Goal: Task Accomplishment & Management: Use online tool/utility

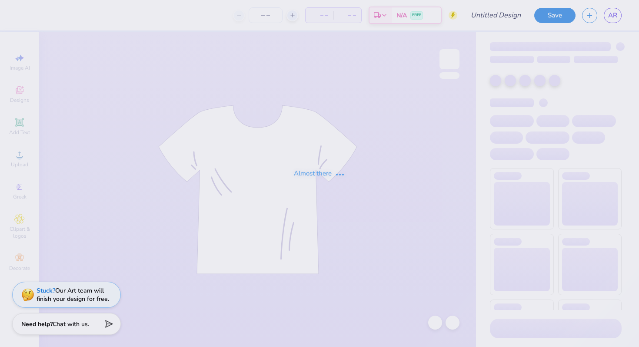
type input "fall merch maybe"
type input "50"
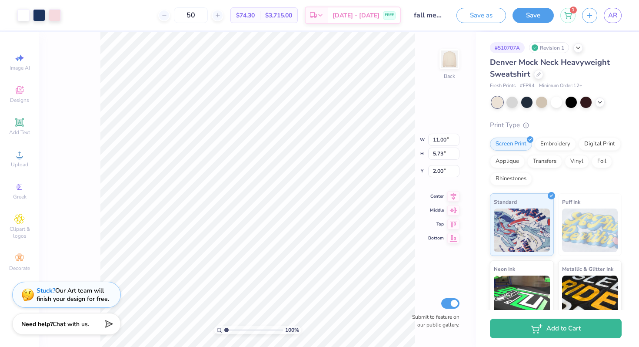
type input "2.64"
click at [557, 101] on div at bounding box center [556, 101] width 11 height 11
click at [601, 104] on icon at bounding box center [600, 101] width 7 height 7
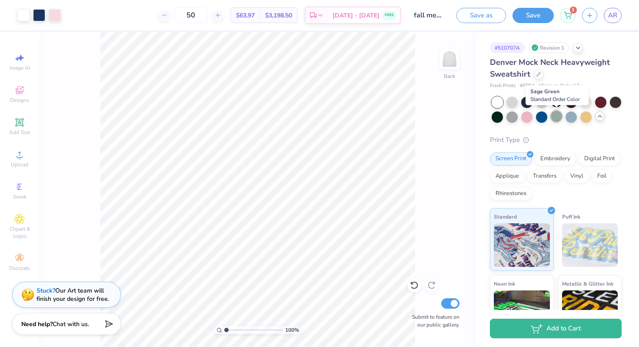
click at [558, 116] on div at bounding box center [556, 115] width 11 height 11
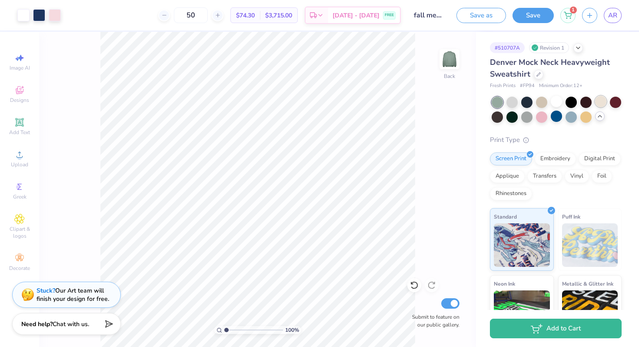
click at [601, 107] on div at bounding box center [600, 101] width 11 height 11
click at [543, 103] on div at bounding box center [541, 101] width 11 height 11
click at [205, 16] on input "50" at bounding box center [191, 15] width 34 height 16
type input "5"
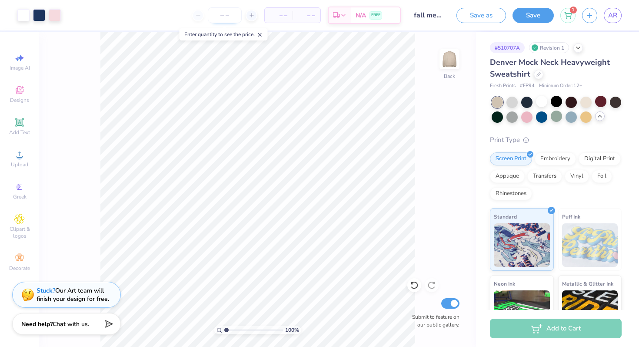
type input "6"
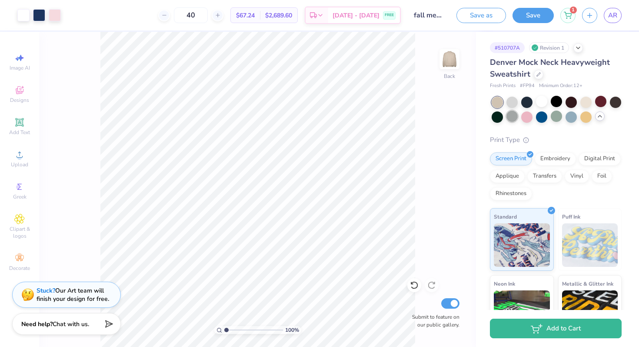
click at [514, 117] on div at bounding box center [512, 115] width 11 height 11
click at [496, 117] on div at bounding box center [497, 115] width 11 height 11
click at [528, 115] on div at bounding box center [527, 115] width 11 height 11
click at [544, 116] on div at bounding box center [541, 115] width 11 height 11
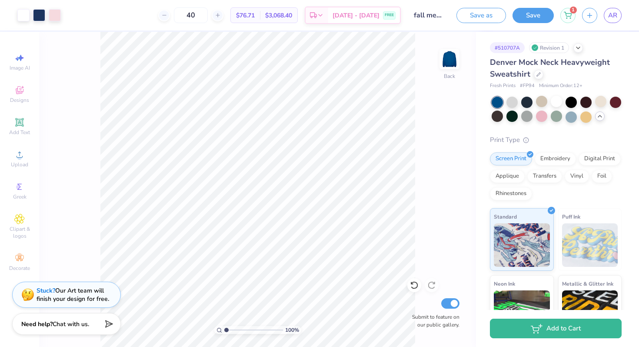
click at [600, 113] on icon at bounding box center [600, 116] width 7 height 7
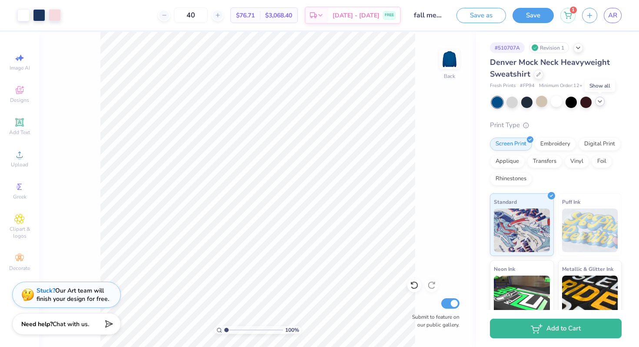
click at [601, 104] on icon at bounding box center [600, 101] width 7 height 7
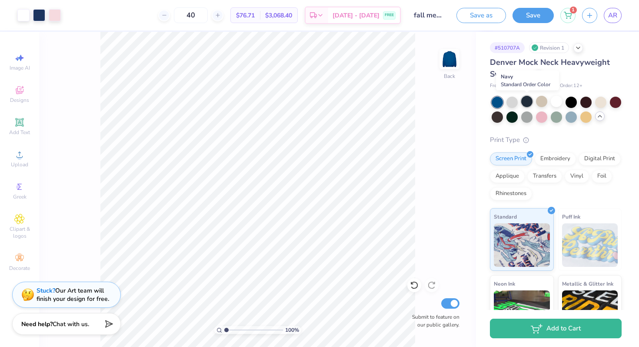
click at [527, 101] on div at bounding box center [527, 101] width 11 height 11
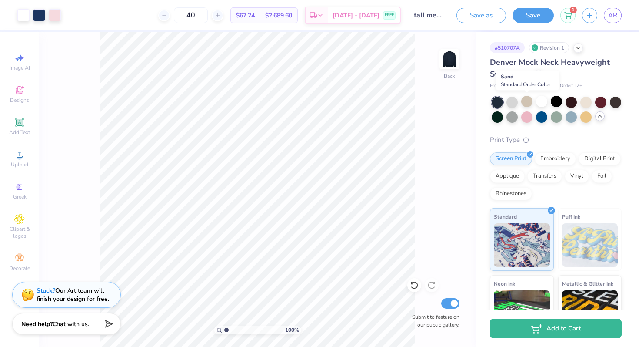
click at [527, 101] on div at bounding box center [527, 101] width 11 height 11
click at [593, 101] on div at bounding box center [557, 110] width 130 height 26
click at [589, 101] on div at bounding box center [586, 101] width 11 height 11
click at [620, 156] on div at bounding box center [618, 154] width 7 height 7
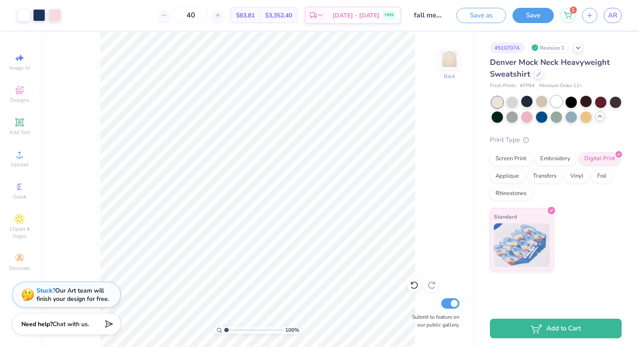
click at [558, 102] on div at bounding box center [556, 101] width 11 height 11
click at [587, 104] on div at bounding box center [586, 101] width 11 height 11
click at [545, 98] on div at bounding box center [541, 101] width 11 height 11
click at [555, 119] on div at bounding box center [556, 115] width 11 height 11
click at [569, 122] on div "Denver Mock Neck Heavyweight Sweatshirt Fresh Prints # FP94 Minimum Order: 12 +…" at bounding box center [556, 164] width 132 height 214
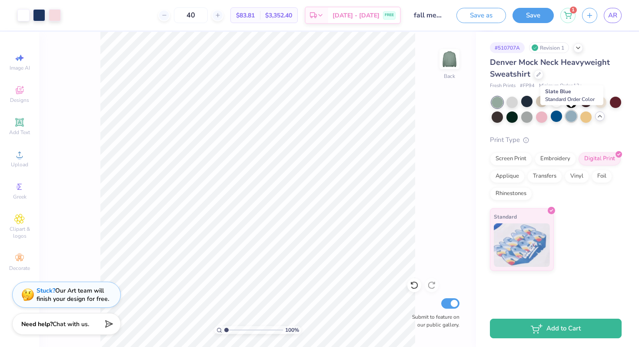
click at [571, 115] on div at bounding box center [571, 115] width 11 height 11
click at [586, 116] on div at bounding box center [586, 115] width 11 height 11
click at [617, 102] on div at bounding box center [615, 101] width 11 height 11
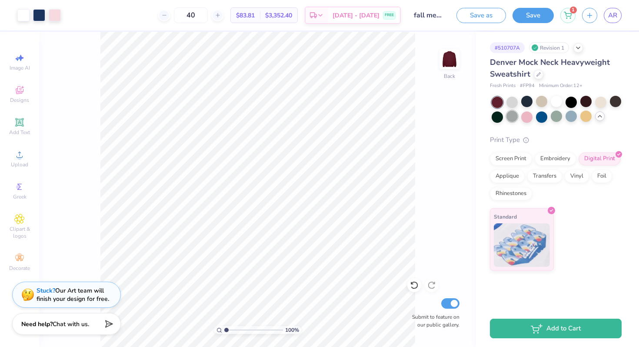
click at [508, 114] on div at bounding box center [512, 115] width 11 height 11
click at [496, 120] on div at bounding box center [497, 115] width 11 height 11
click at [511, 107] on div at bounding box center [512, 101] width 11 height 11
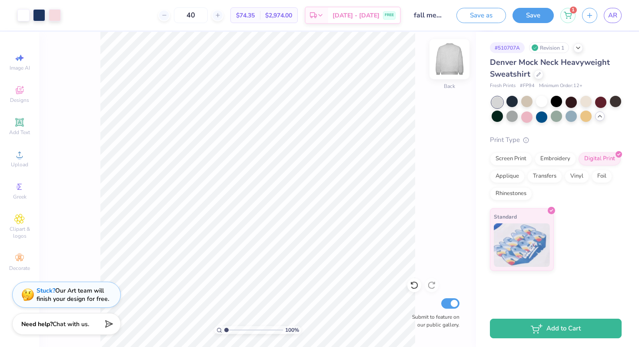
click at [453, 60] on img at bounding box center [449, 59] width 35 height 35
click at [453, 60] on img at bounding box center [449, 58] width 17 height 17
click at [453, 60] on img at bounding box center [449, 59] width 35 height 35
click at [453, 60] on img at bounding box center [449, 58] width 17 height 17
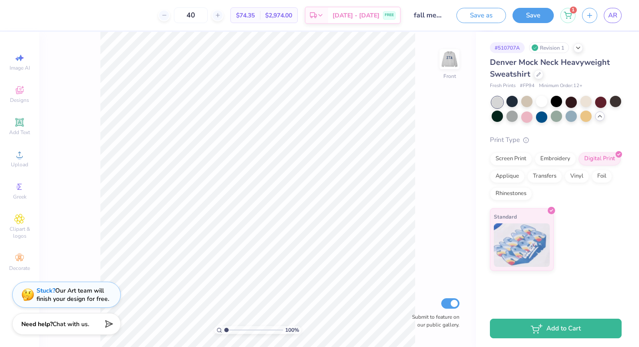
click at [453, 60] on img at bounding box center [449, 58] width 17 height 17
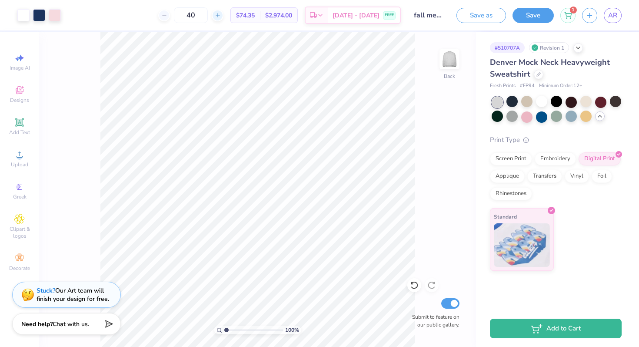
click at [221, 17] on icon at bounding box center [218, 15] width 6 height 6
click at [224, 17] on div "43" at bounding box center [190, 15] width 65 height 16
click at [221, 17] on icon at bounding box center [218, 15] width 6 height 6
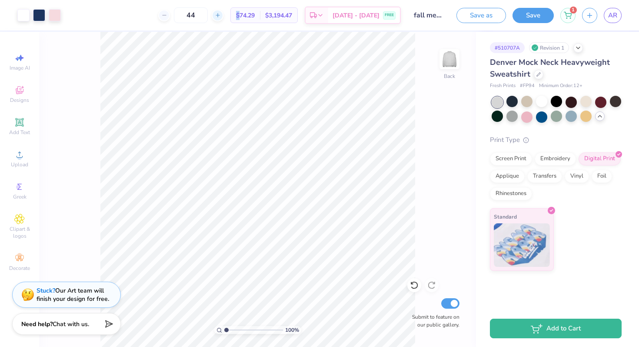
click at [221, 17] on icon at bounding box center [218, 15] width 6 height 6
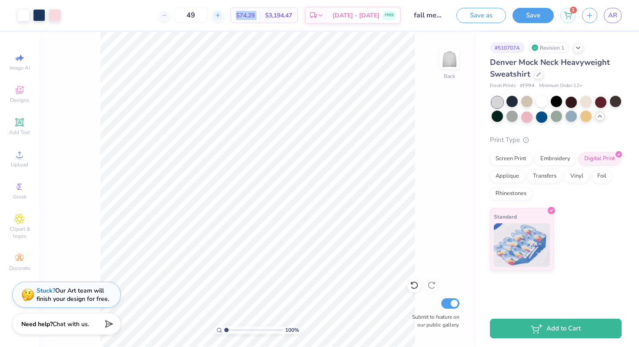
click at [221, 17] on icon at bounding box center [218, 15] width 6 height 6
click at [180, 18] on div "50" at bounding box center [190, 15] width 65 height 16
click at [167, 18] on icon at bounding box center [164, 15] width 6 height 6
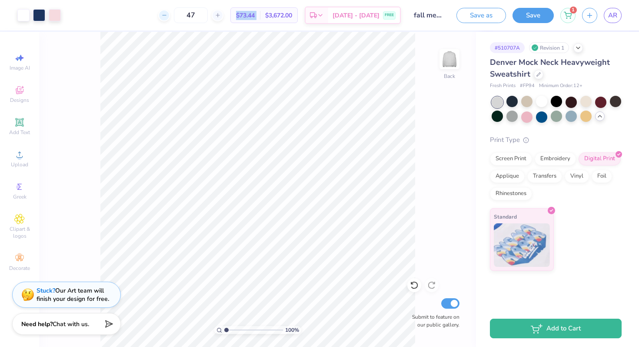
click at [167, 18] on icon at bounding box center [164, 15] width 6 height 6
click at [177, 18] on div "46 $73.44 Per Item $3,672.00 Total Est. Delivery Sep 19 - 22 FREE" at bounding box center [234, 15] width 334 height 30
click at [167, 18] on icon at bounding box center [164, 15] width 6 height 6
click at [177, 18] on div "45 $74.25 Per Item $3,341.25 Total Est. Delivery Sep 19 - 22 FREE" at bounding box center [234, 15] width 334 height 30
click at [167, 18] on icon at bounding box center [164, 15] width 6 height 6
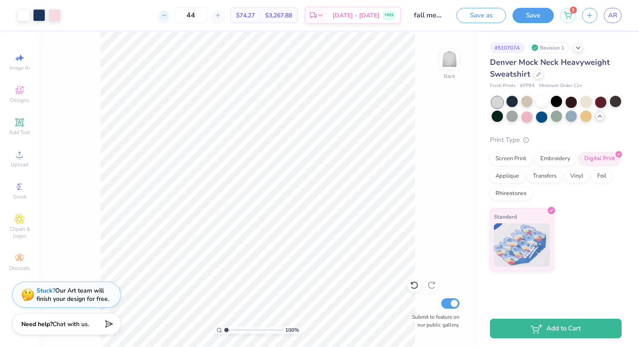
click at [170, 19] on div at bounding box center [164, 16] width 12 height 12
type input "43"
type input "2.24"
click at [533, 16] on button "Save" at bounding box center [533, 14] width 41 height 15
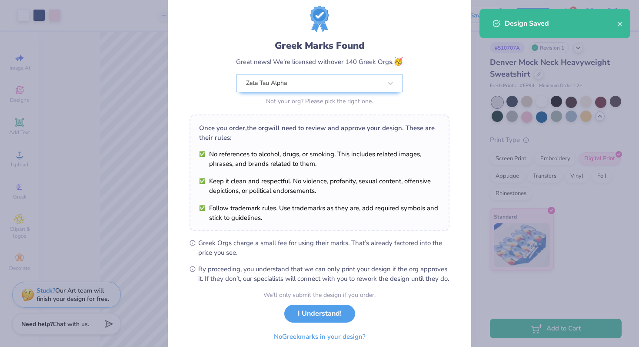
scroll to position [41, 0]
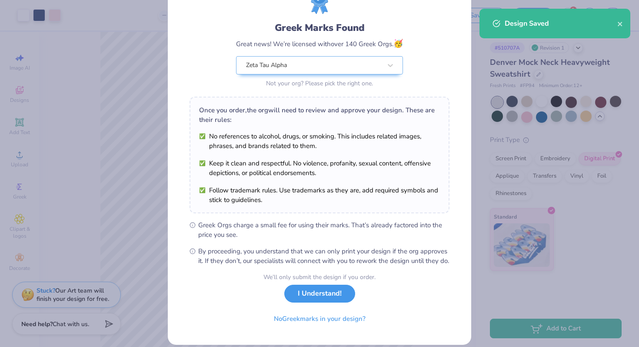
click at [319, 302] on button "I Understand!" at bounding box center [319, 293] width 71 height 18
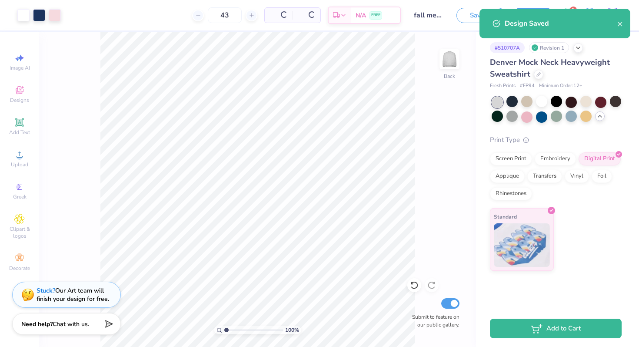
scroll to position [0, 0]
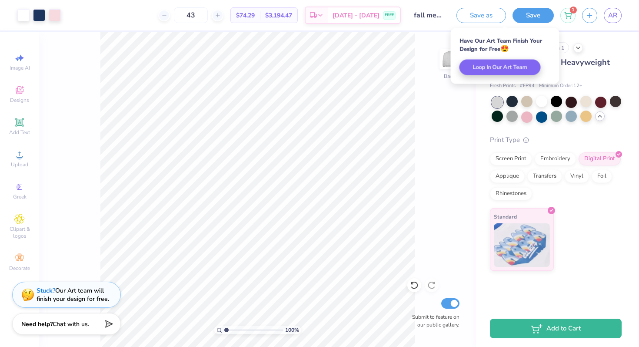
click at [586, 60] on span "Denver Mock Neck Heavyweight Sweatshirt" at bounding box center [550, 68] width 120 height 22
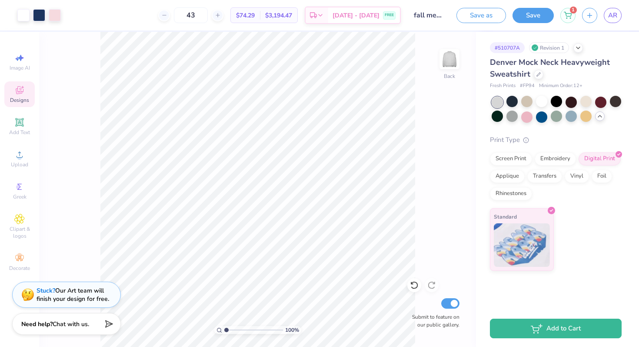
click at [29, 98] on span "Designs" at bounding box center [19, 100] width 19 height 7
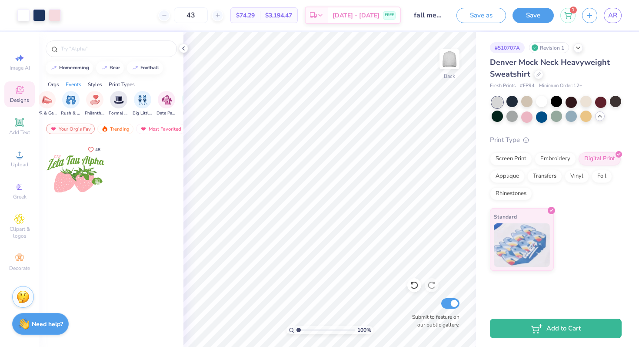
scroll to position [0, 174]
click at [89, 100] on img "filter for Philanthropy" at bounding box center [85, 99] width 10 height 10
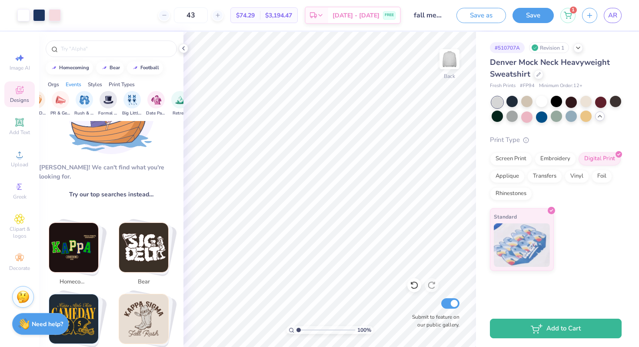
scroll to position [63, 0]
click at [185, 51] on icon at bounding box center [183, 48] width 7 height 7
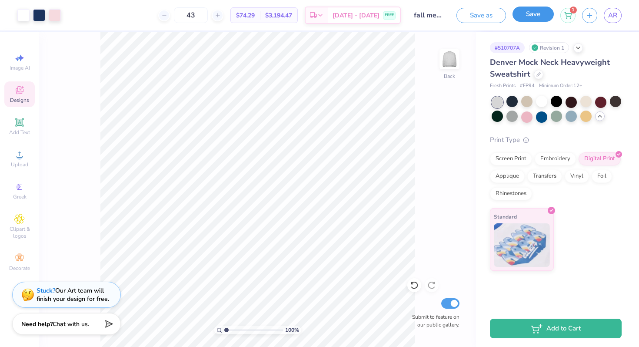
click at [542, 11] on button "Save" at bounding box center [533, 14] width 41 height 15
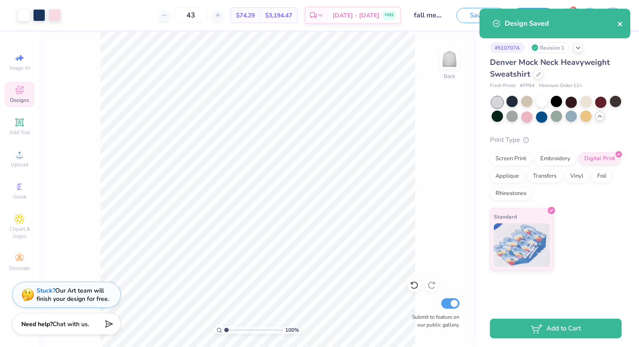
click at [621, 25] on icon "close" at bounding box center [620, 24] width 4 height 4
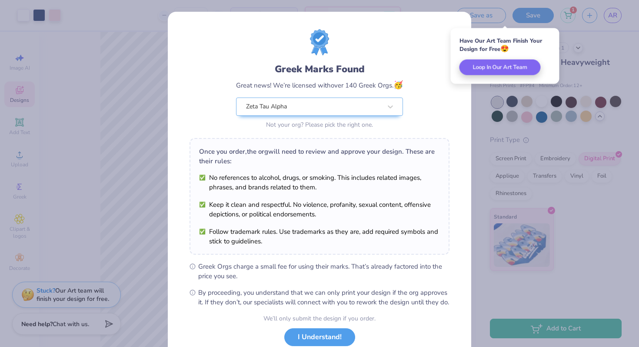
click at [616, 16] on div "Greek Marks Found Great news! We’re licensed with over 140 Greek Orgs. 🥳 Zeta T…" at bounding box center [319, 173] width 639 height 347
click at [318, 341] on button "I Understand!" at bounding box center [319, 335] width 71 height 18
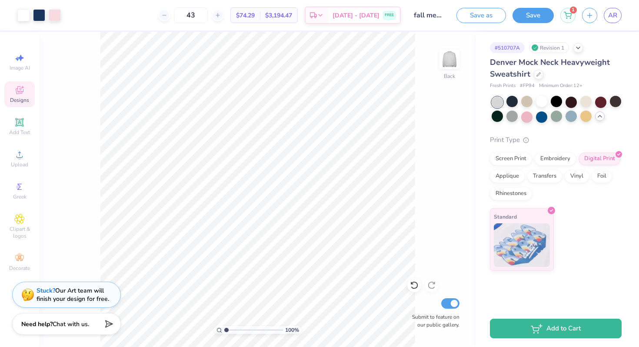
click at [622, 13] on div "Save as Save 1 AR" at bounding box center [548, 15] width 183 height 30
click at [616, 13] on span "AR" at bounding box center [613, 15] width 9 height 10
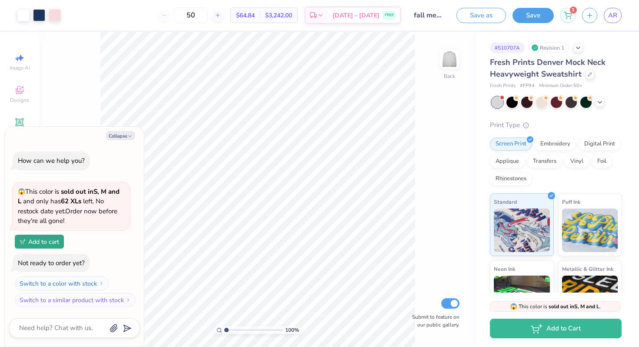
click at [180, 20] on div "50" at bounding box center [190, 15] width 65 height 16
click at [177, 20] on div "50" at bounding box center [190, 15] width 65 height 16
click at [204, 17] on input "50" at bounding box center [191, 15] width 34 height 16
type input "5"
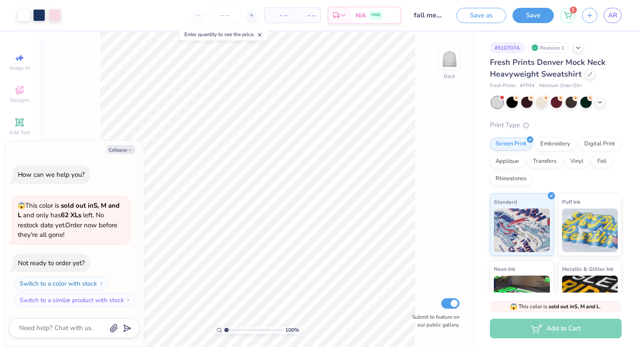
click at [600, 107] on div at bounding box center [557, 102] width 130 height 11
click at [600, 105] on div at bounding box center [600, 102] width 10 height 10
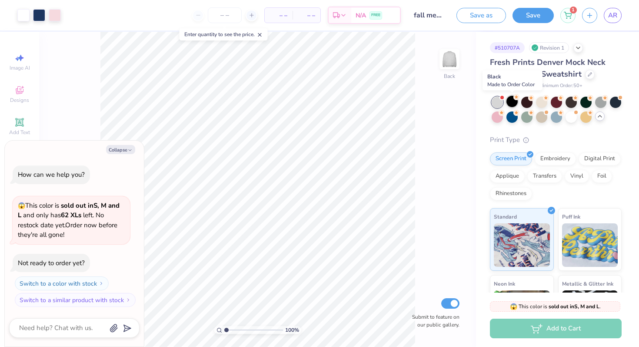
click at [515, 106] on div at bounding box center [512, 101] width 11 height 11
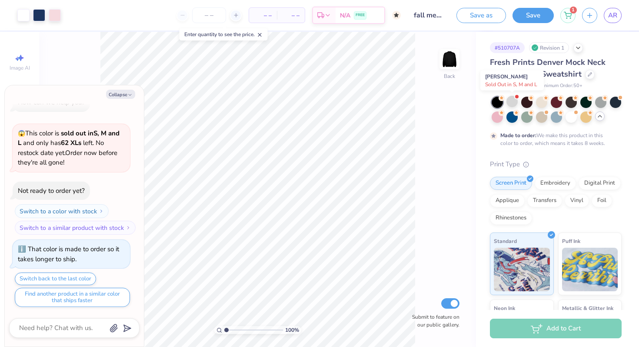
type textarea "x"
